Goal: Task Accomplishment & Management: Manage account settings

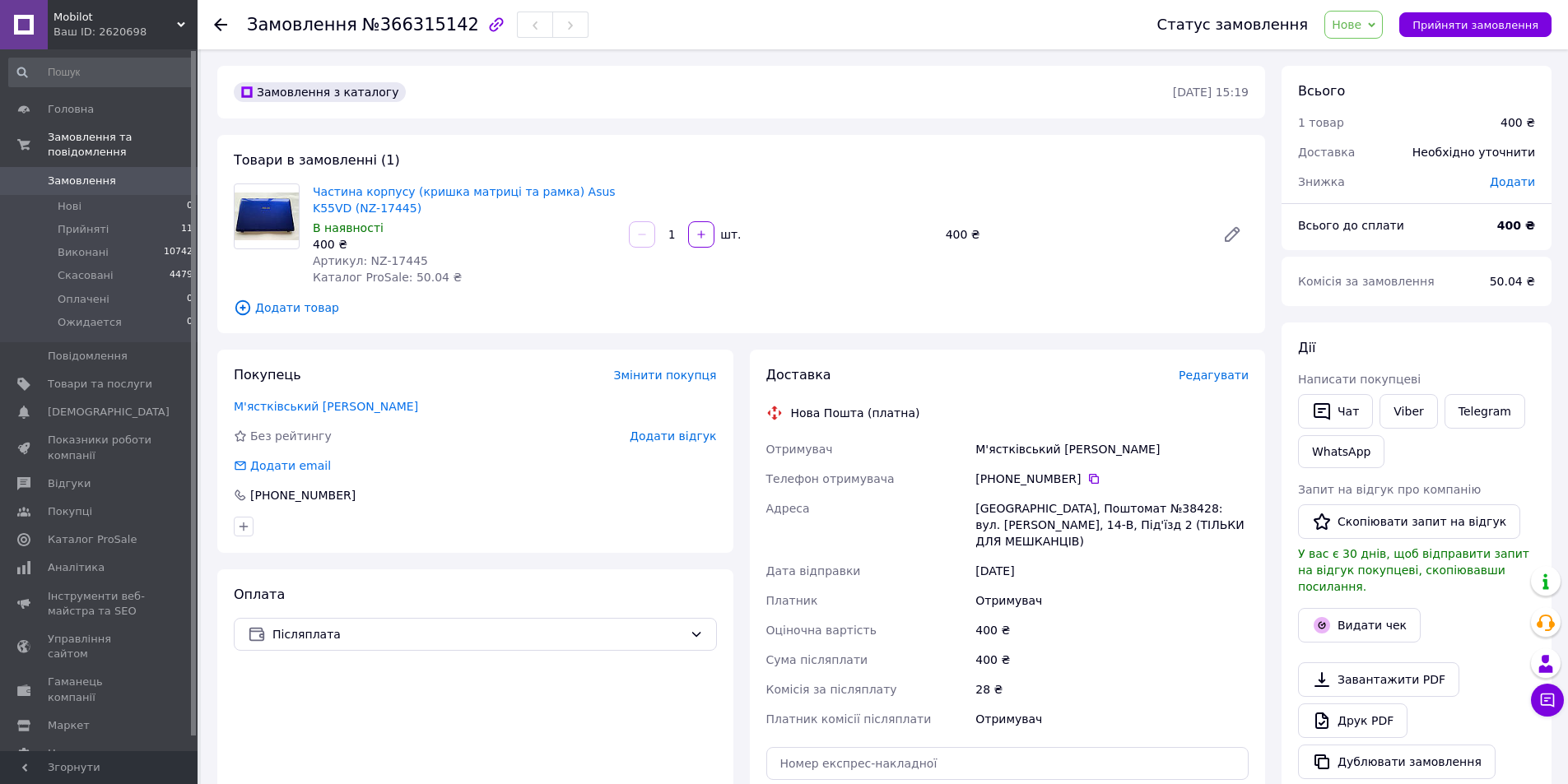
click at [1485, 24] on span "Прийняти замовлення" at bounding box center [1476, 25] width 126 height 12
click at [1088, 479] on icon at bounding box center [1094, 479] width 13 height 13
copy link "Частина корпусу (кришка матриці та рамка) Asus K55VD (NZ-17445)"
drag, startPoint x: 381, startPoint y: 205, endPoint x: 300, endPoint y: 199, distance: 81.2
click at [311, 189] on div "Частина корпусу (кришка матриці та рамка) Asus K55VD (NZ-17445) В наявності 400…" at bounding box center [464, 234] width 316 height 108
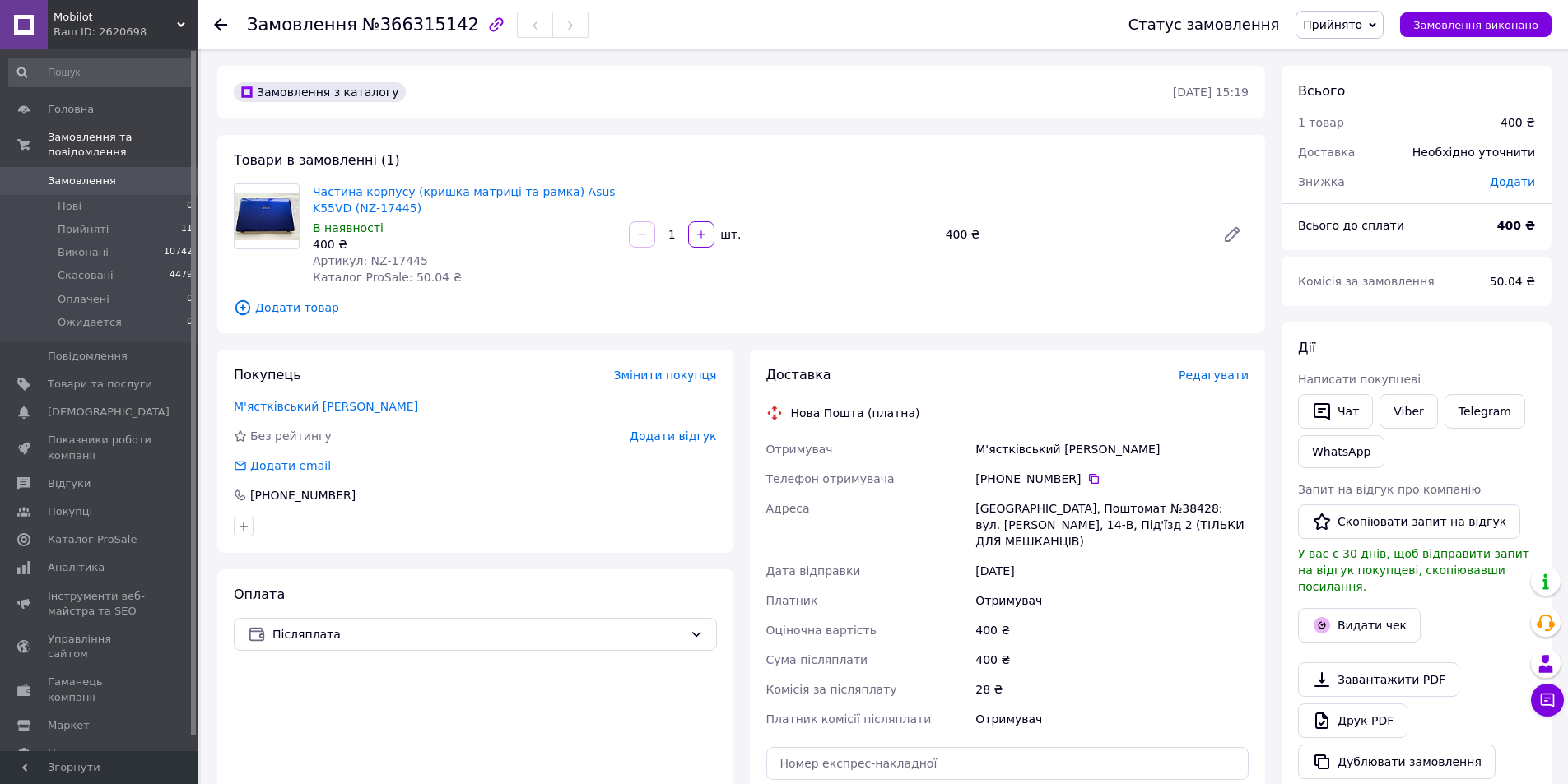
drag, startPoint x: 500, startPoint y: 141, endPoint x: 485, endPoint y: 153, distance: 19.2
click at [500, 142] on div "Товари в замовленні (1) Частина корпусу (кришка матриці та рамка) Asus K55VD (N…" at bounding box center [741, 234] width 1048 height 199
drag, startPoint x: 450, startPoint y: 24, endPoint x: 370, endPoint y: 29, distance: 80.2
click at [370, 29] on span "№366315142" at bounding box center [421, 25] width 117 height 20
copy span "366315142"
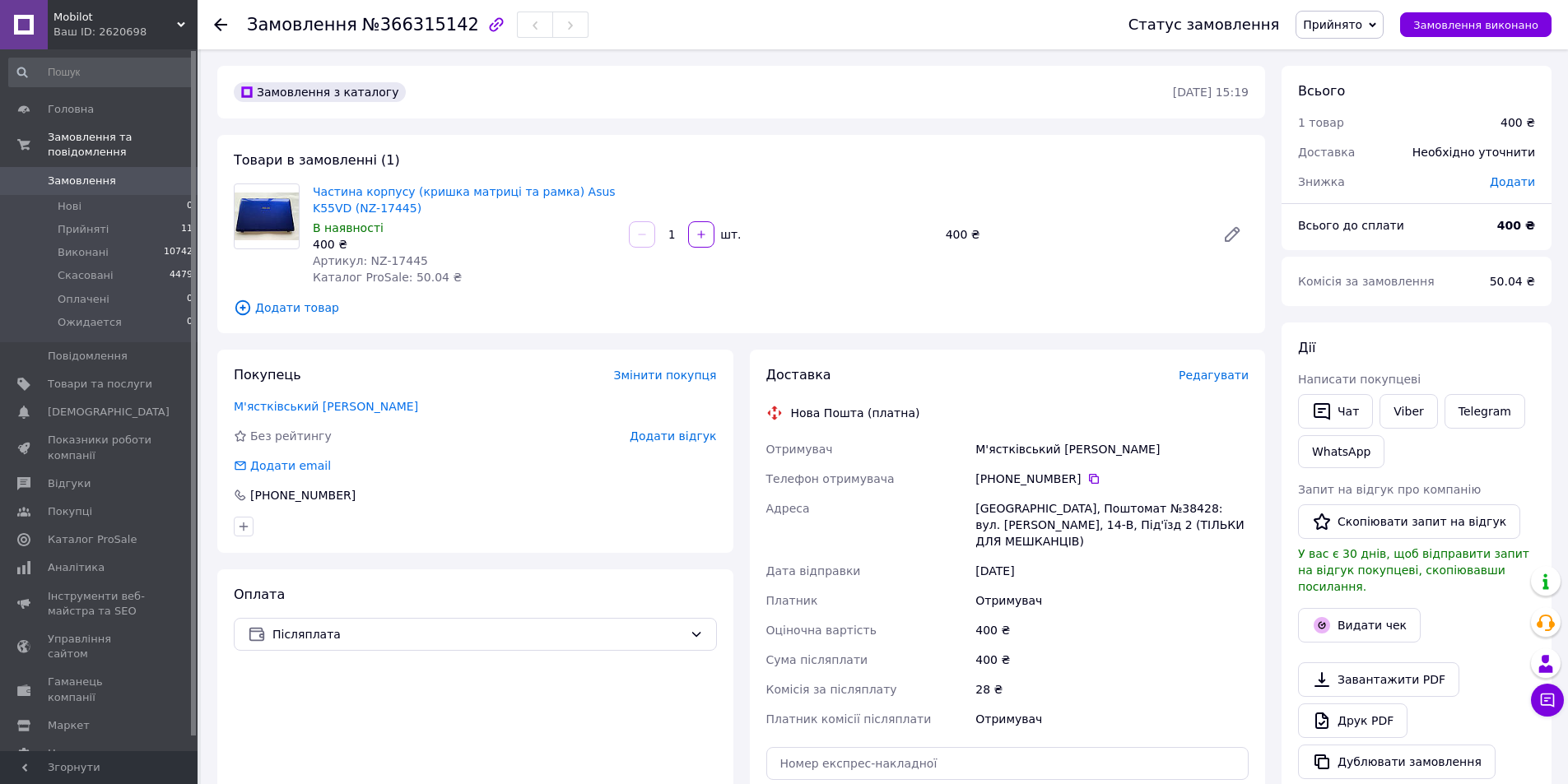
click at [553, 149] on div "Товари в замовленні (1) Частина корпусу (кришка матриці та рамка) Asus K55VD (N…" at bounding box center [741, 234] width 1048 height 199
click at [74, 222] on span "Прийняті" at bounding box center [83, 229] width 51 height 15
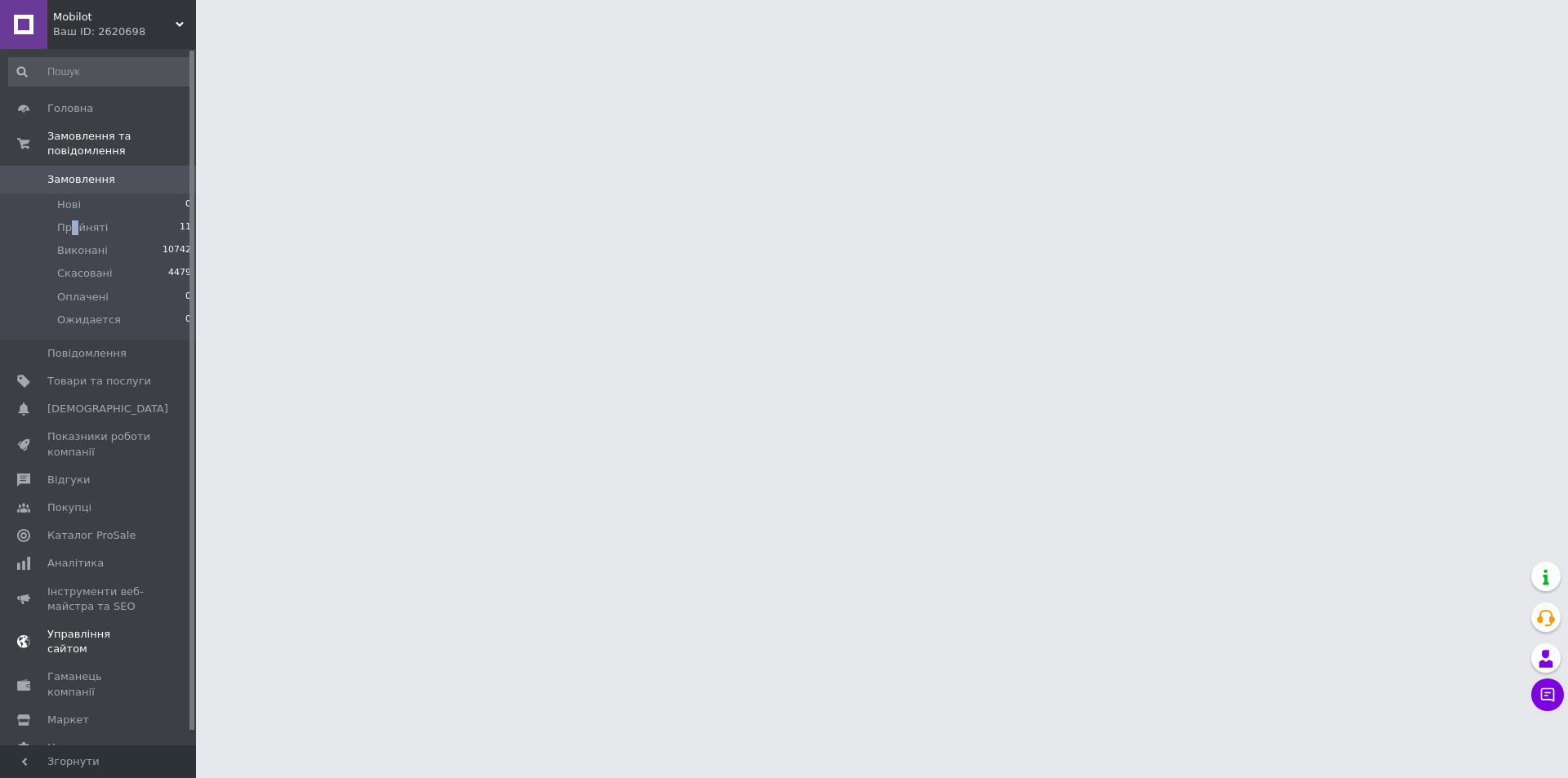
click at [88, 429] on span "Показники роботи компанії" at bounding box center [99, 444] width 104 height 29
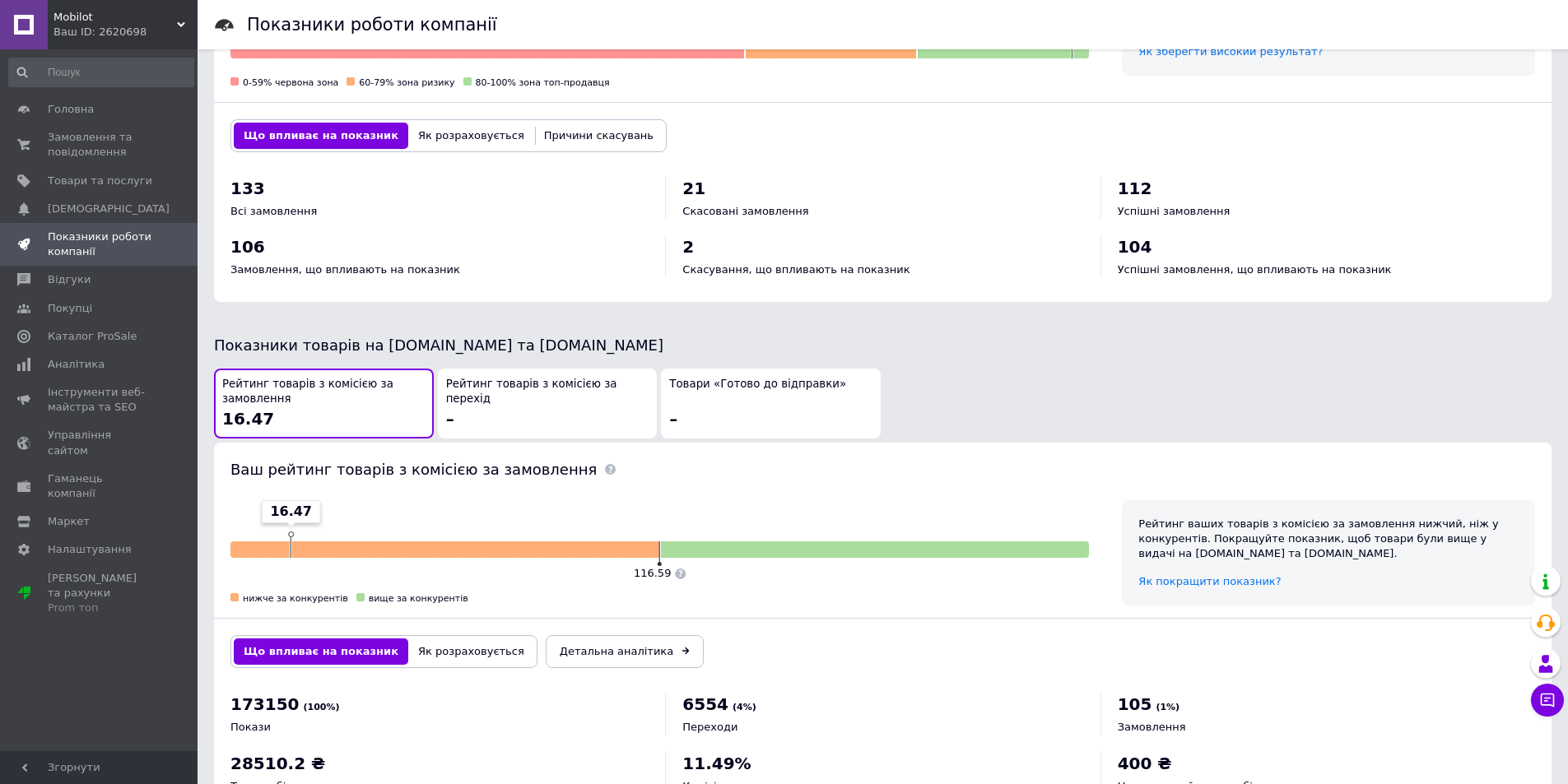
scroll to position [576, 0]
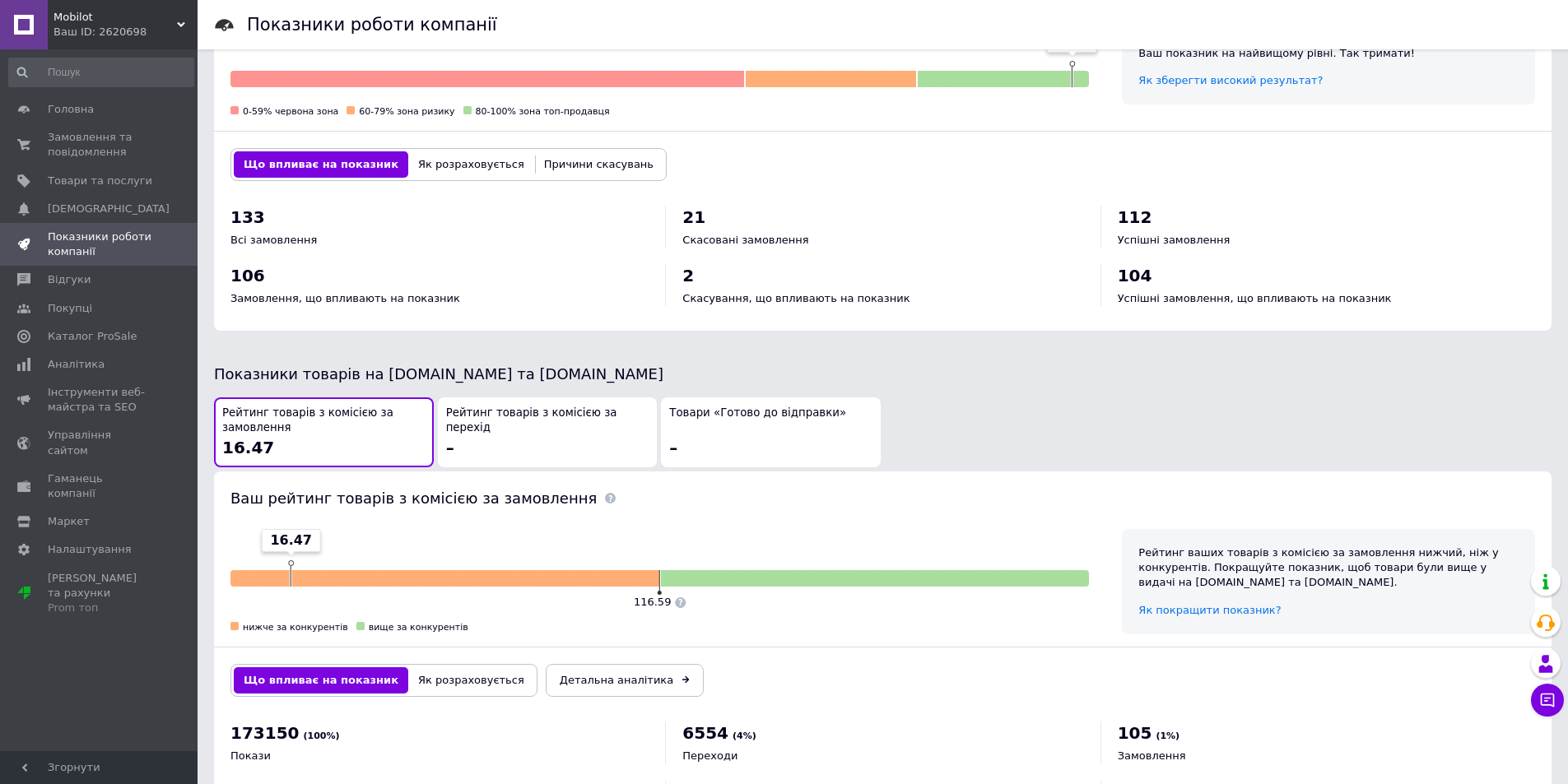
click at [745, 405] on span "Товари «Готово до відправки»" at bounding box center [757, 413] width 177 height 16
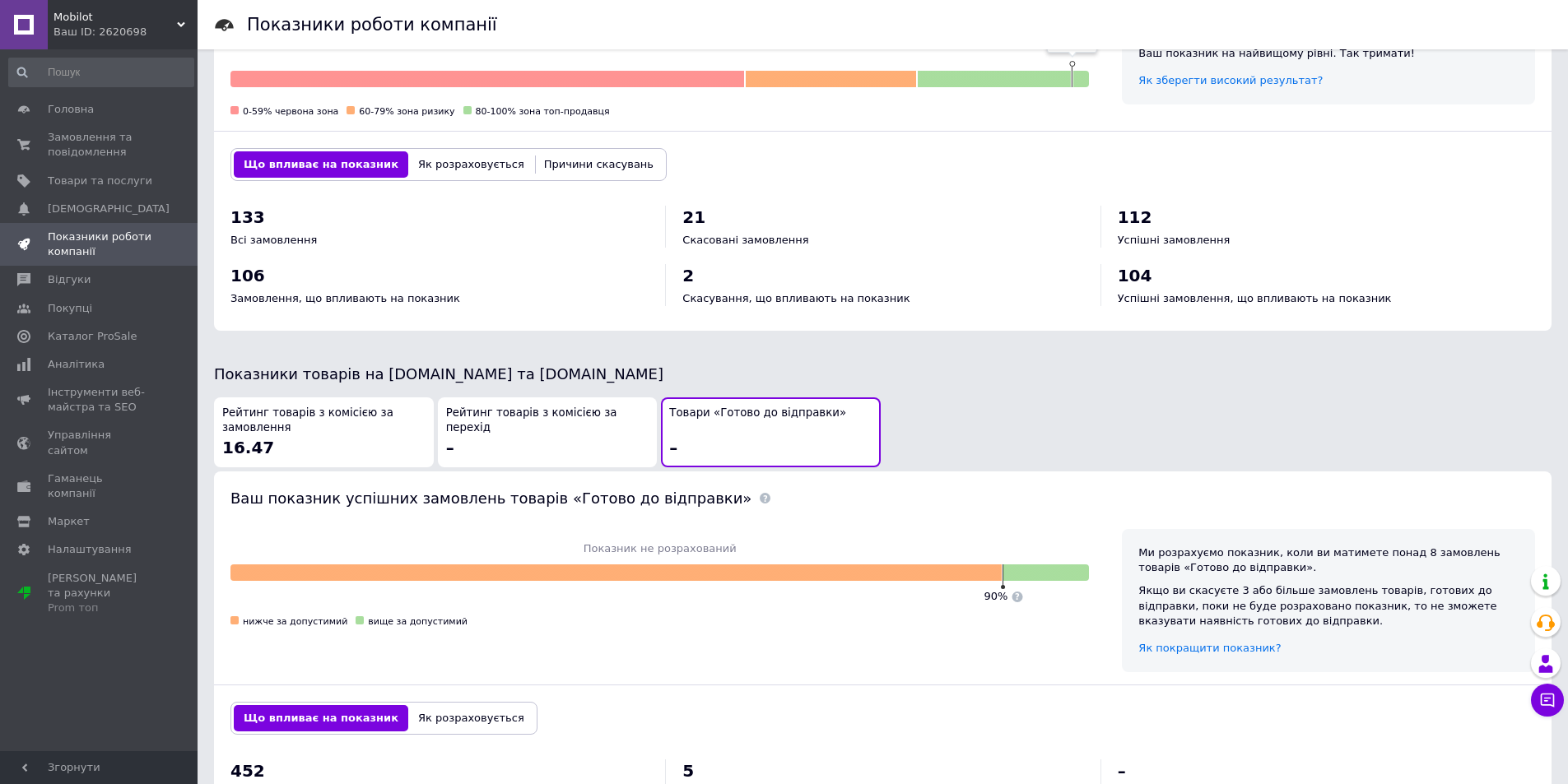
click at [554, 405] on span "Рейтинг товарів з комісією за перехід" at bounding box center [548, 420] width 203 height 30
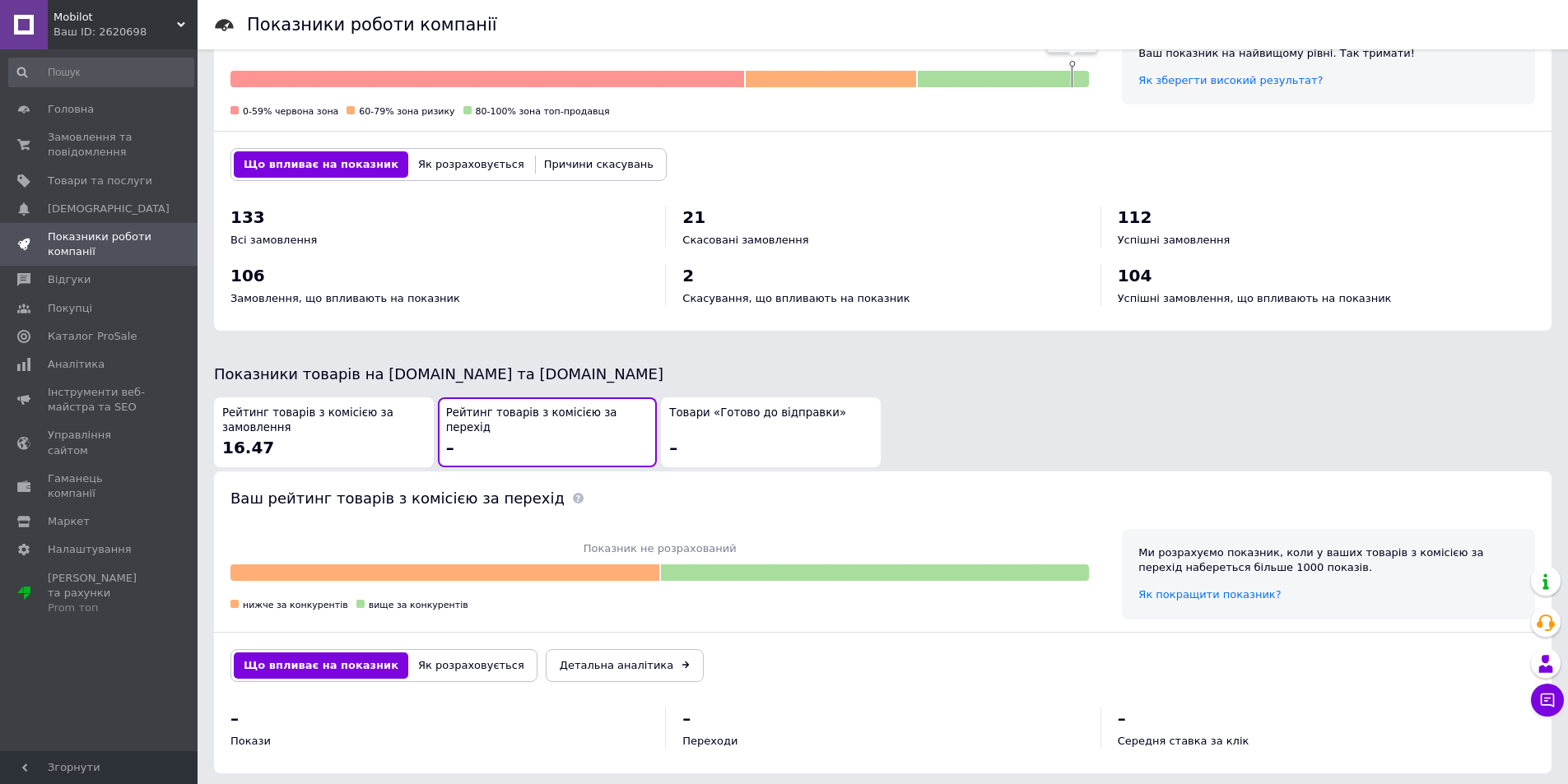
click at [752, 407] on div "Товари «Готово до відправки» –" at bounding box center [770, 432] width 203 height 53
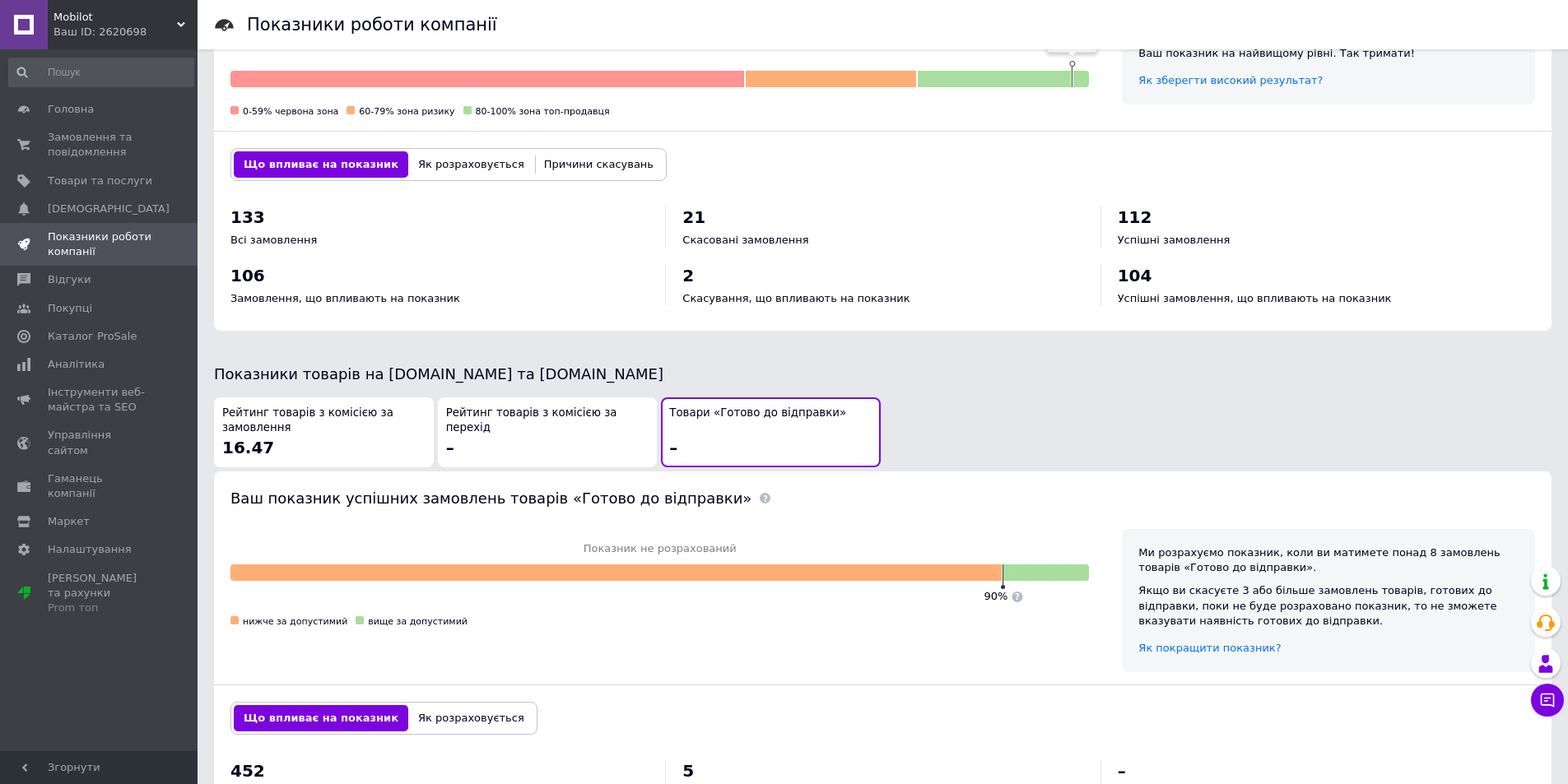
click at [465, 709] on button "Як розраховується" at bounding box center [471, 718] width 126 height 27
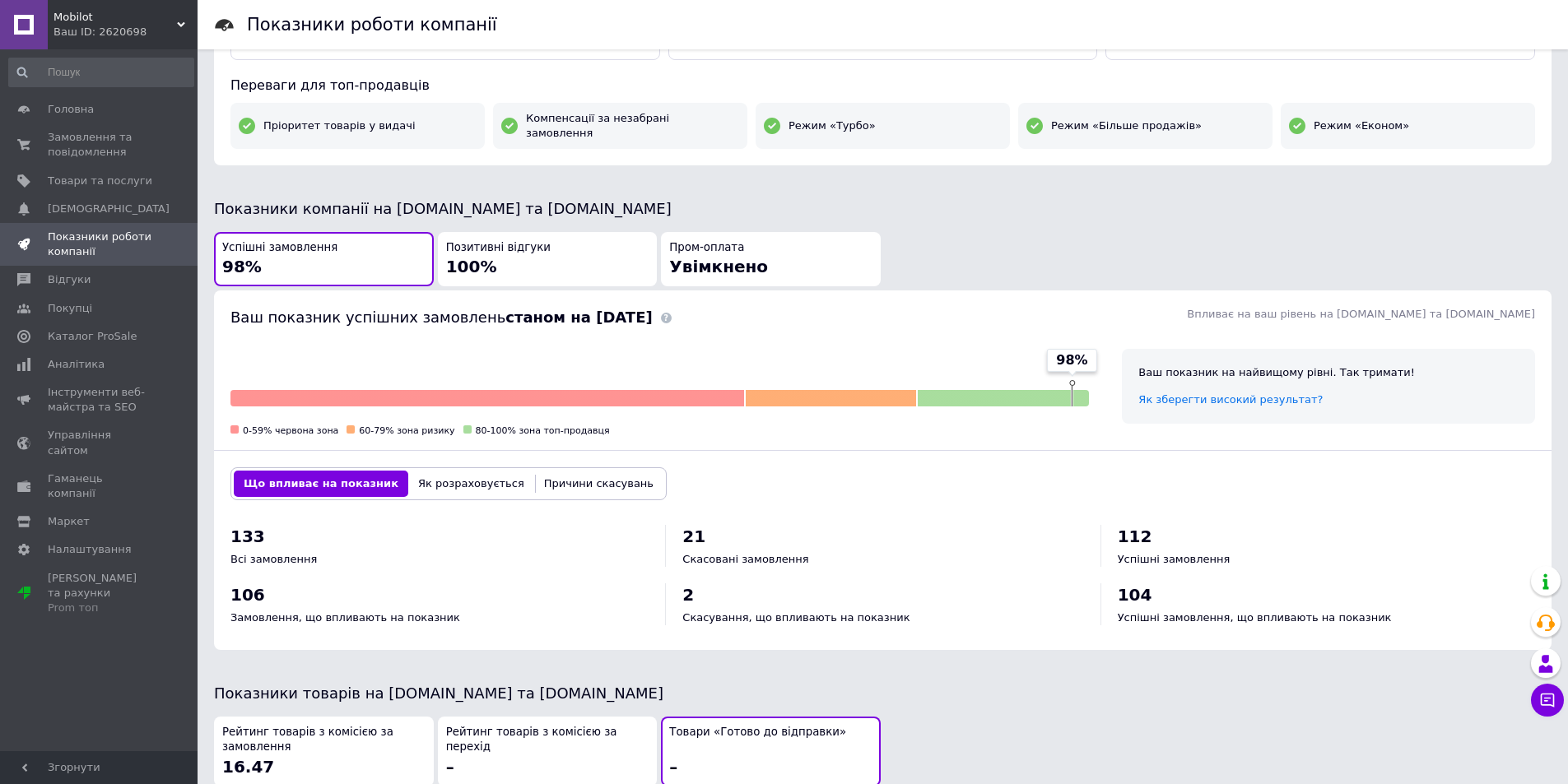
scroll to position [494, 0]
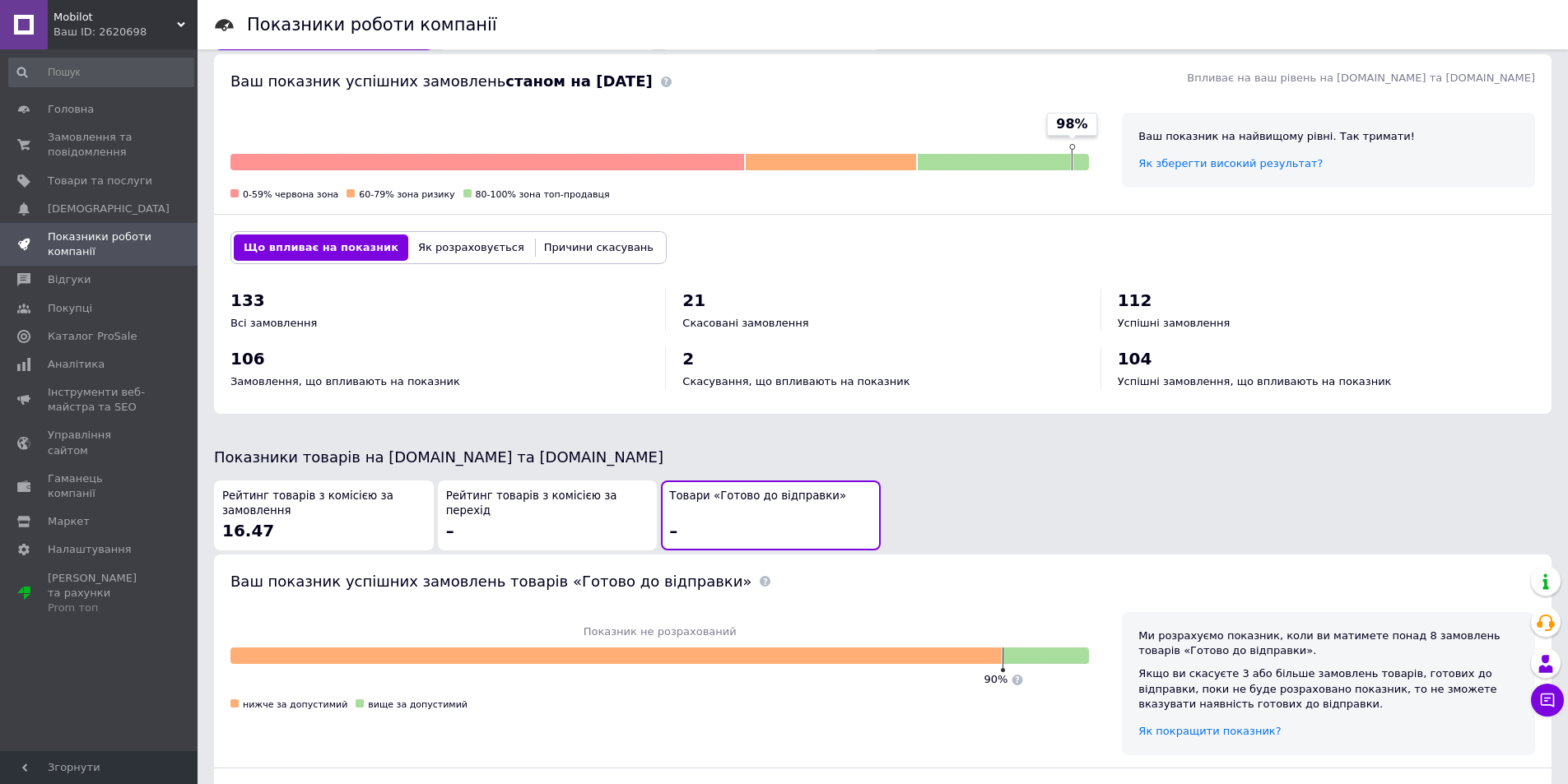
click at [290, 507] on div "Рейтинг товарів з комісією за замовлення 16.47" at bounding box center [323, 515] width 203 height 53
